Goal: Task Accomplishment & Management: Manage account settings

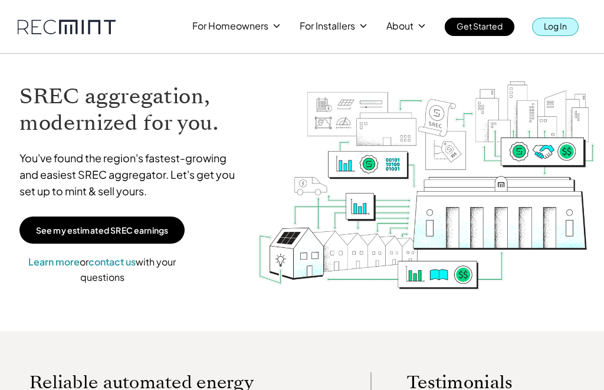
click at [561, 22] on p "Log In" at bounding box center [555, 26] width 23 height 17
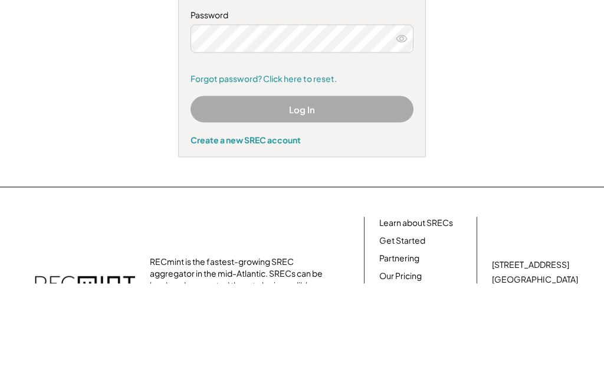
type input "**********"
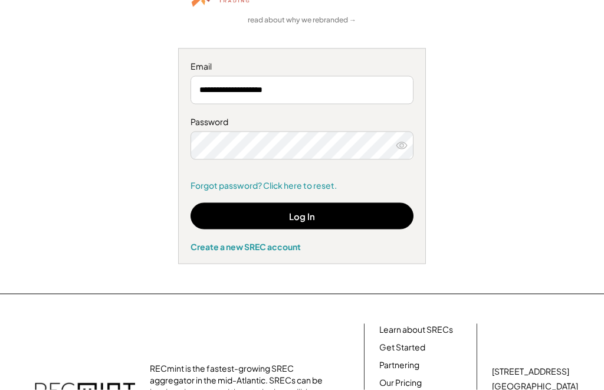
scroll to position [107, 0]
click at [344, 214] on button "Log In" at bounding box center [302, 215] width 223 height 27
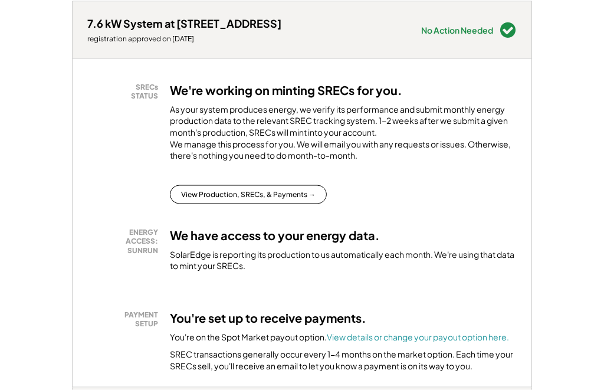
scroll to position [178, 0]
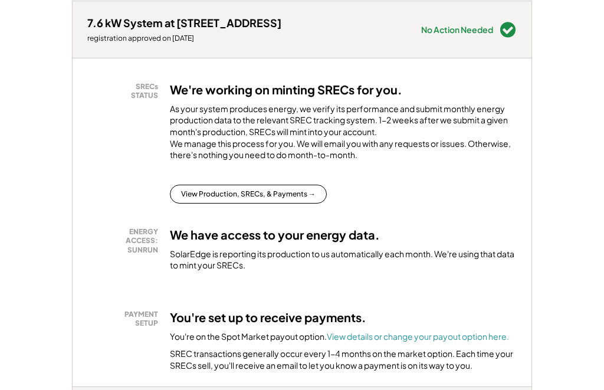
click at [281, 202] on button "View Production, SRECs, & Payments →" at bounding box center [248, 194] width 157 height 19
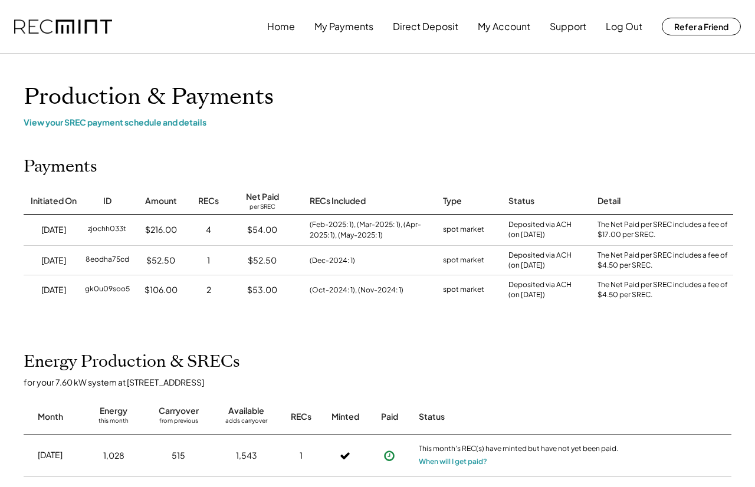
click at [153, 120] on div "View your SREC payment schedule and details" at bounding box center [378, 122] width 708 height 11
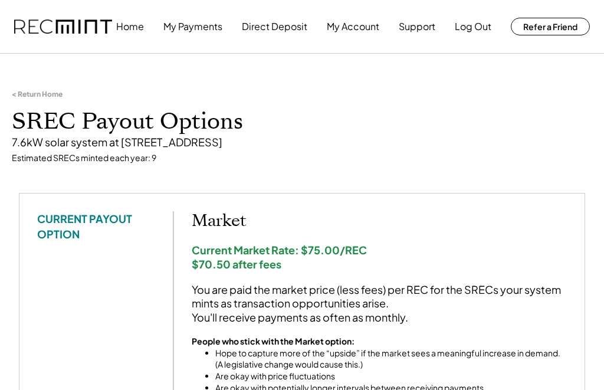
click at [466, 28] on button "Log Out" at bounding box center [473, 27] width 37 height 24
